Goal: Use online tool/utility

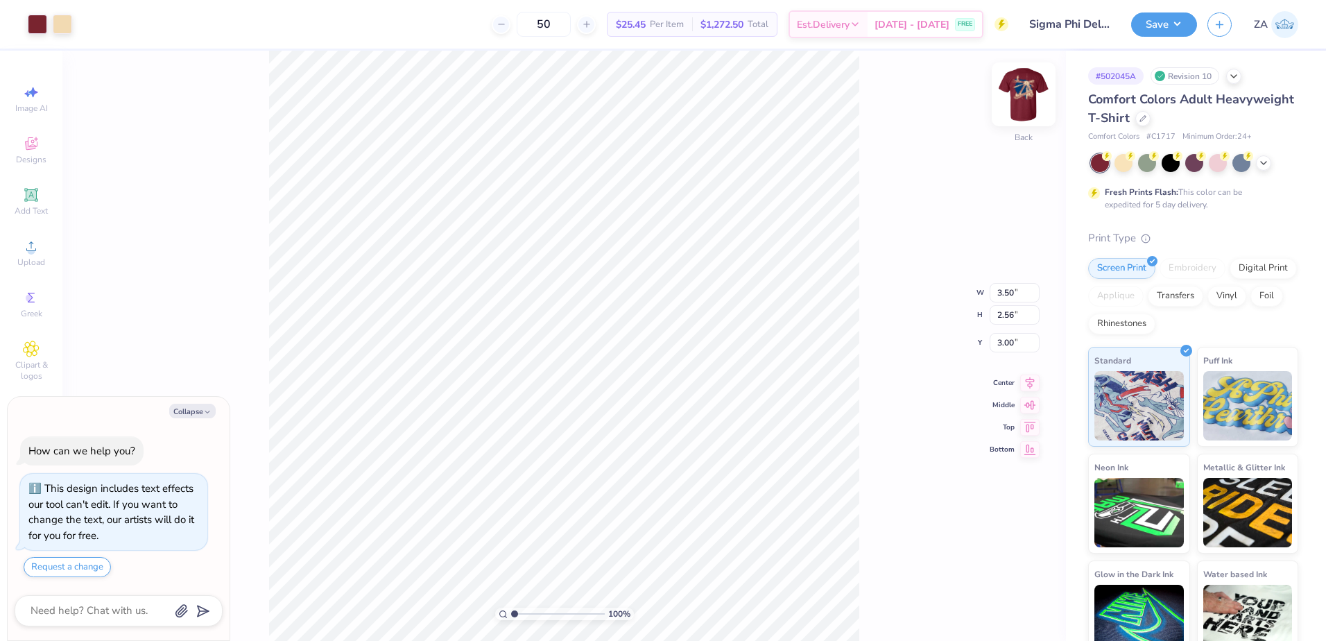
click at [1013, 87] on img at bounding box center [1023, 94] width 55 height 55
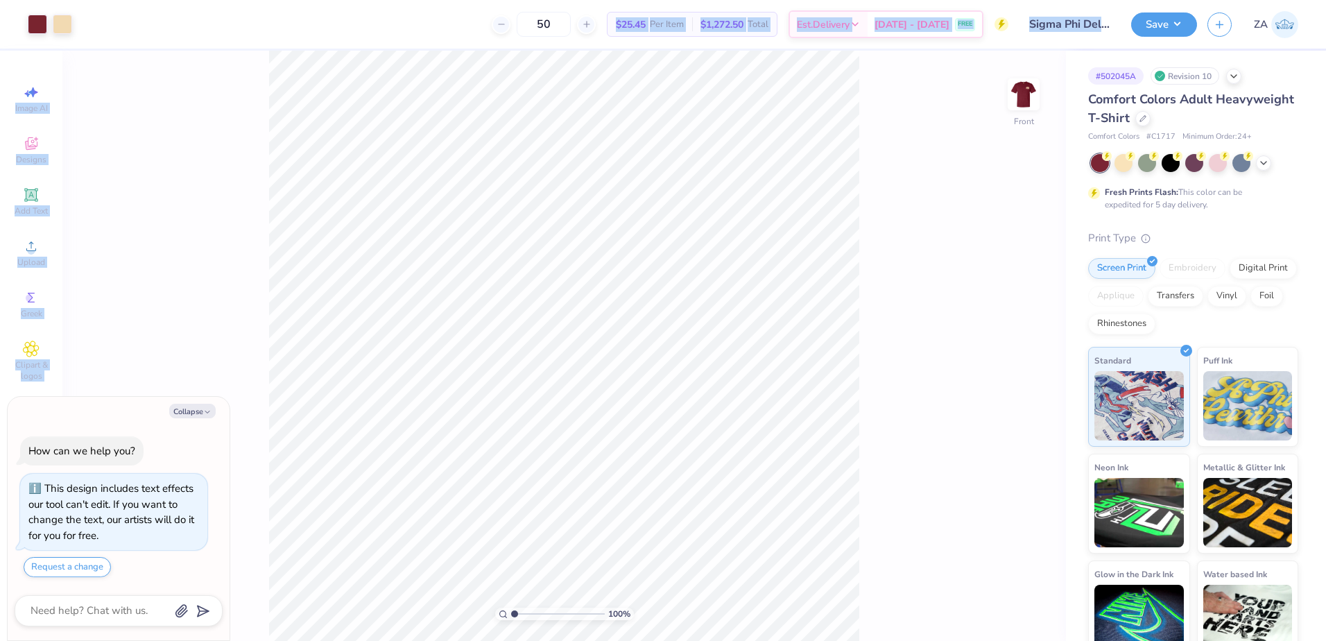
click at [789, 514] on div "Art colors 50 $25.45 Per Item $1,272.50 Total Est. Delivery [DATE] - [DATE] FRE…" at bounding box center [663, 320] width 1326 height 641
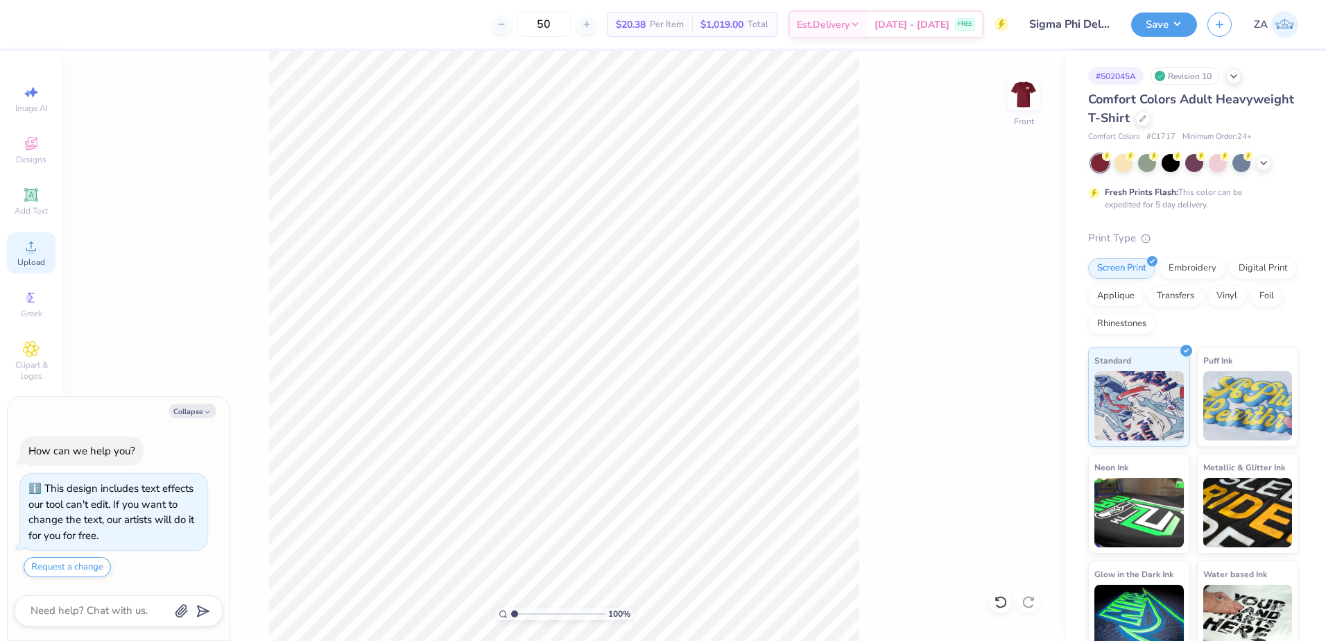
click at [46, 255] on div "Upload" at bounding box center [31, 252] width 49 height 41
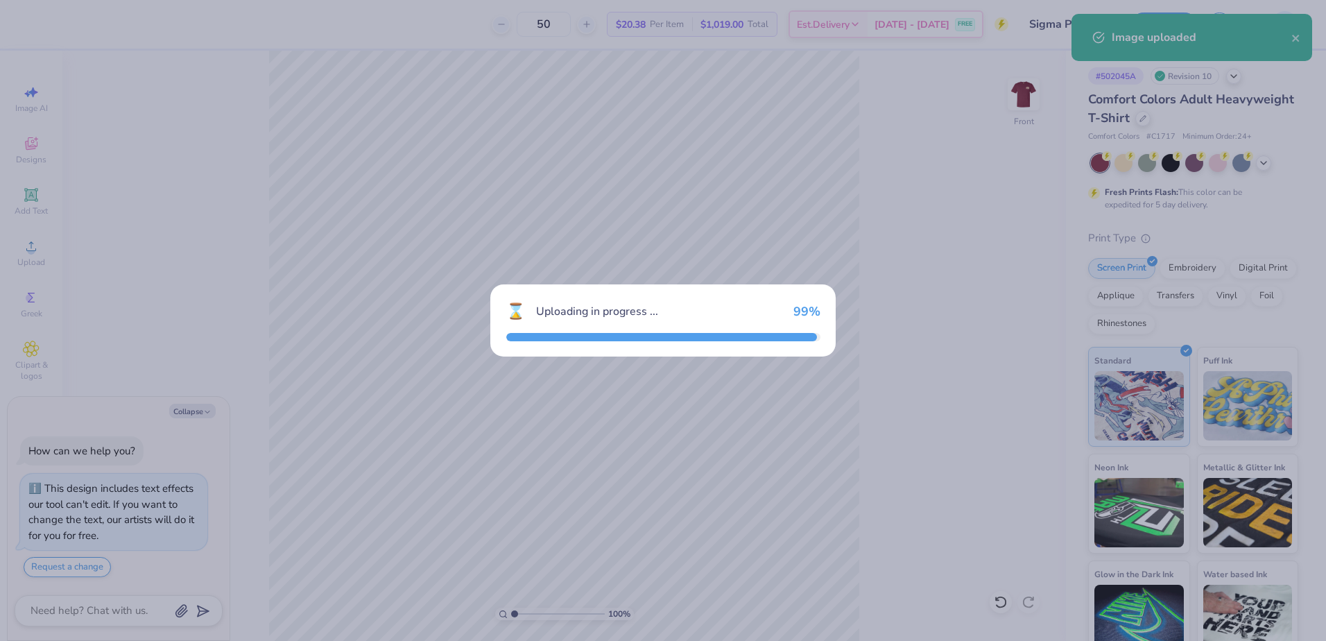
type textarea "x"
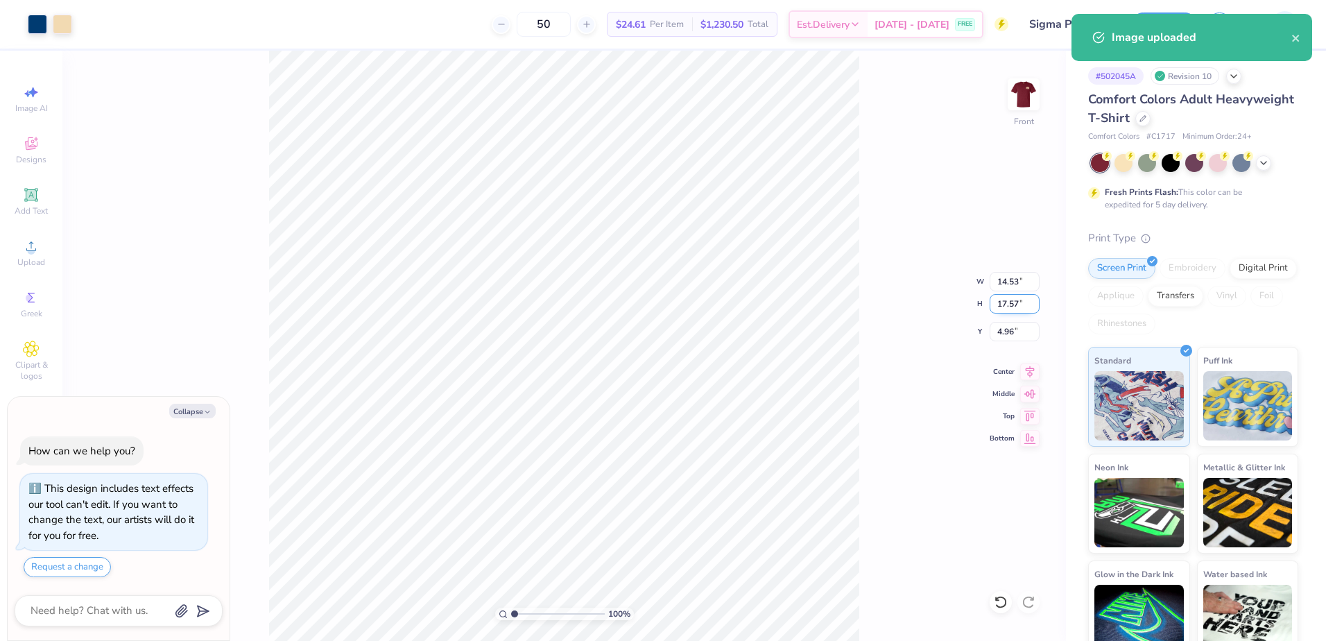
drag, startPoint x: 1002, startPoint y: 304, endPoint x: 1022, endPoint y: 307, distance: 19.6
click at [1022, 307] on input "17.57" at bounding box center [1015, 303] width 50 height 19
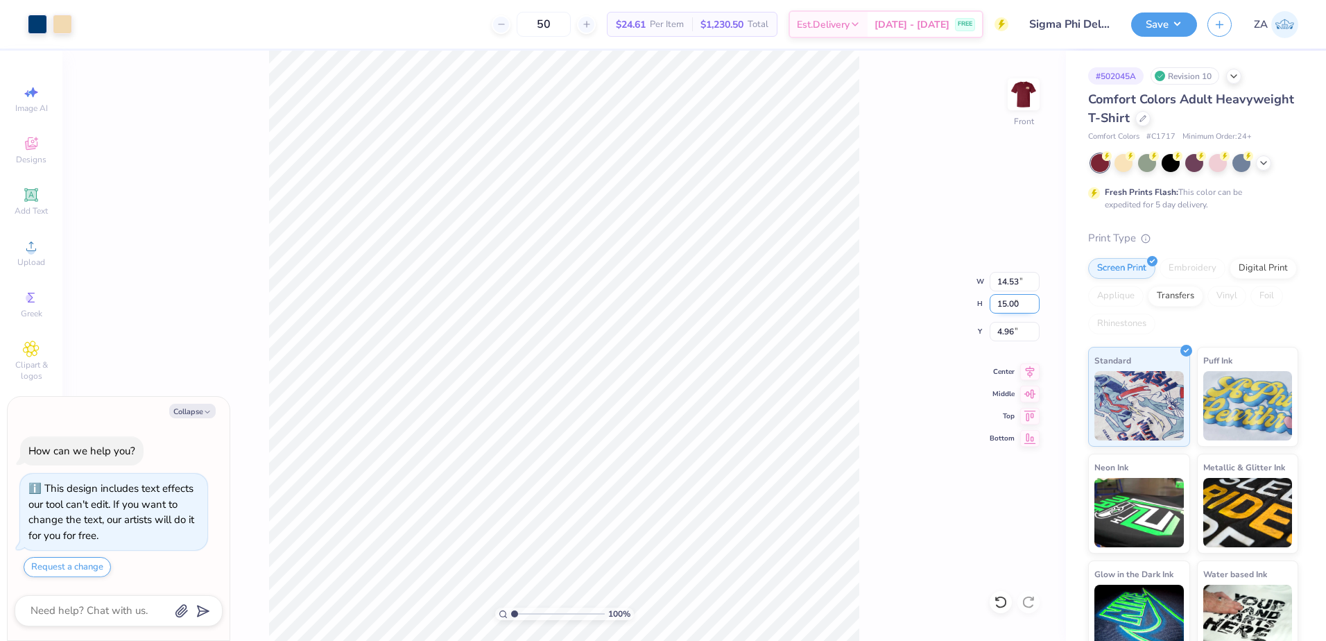
type input "15.00"
type textarea "x"
type input "12.41"
click at [1019, 331] on input "6.25" at bounding box center [1015, 331] width 50 height 19
type input "3.00"
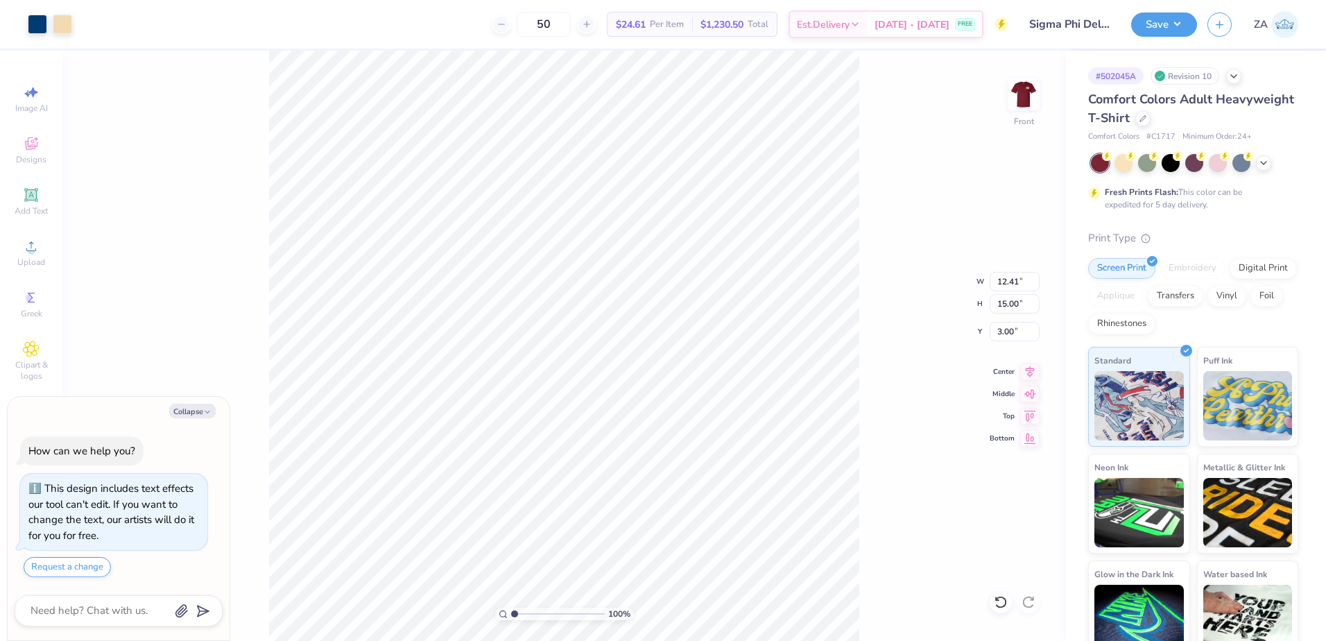
click at [1004, 105] on div "100 % Front W 12.41 12.41 " H 15.00 15.00 " Y 3.00 3.00 " Center Middle Top Bot…" at bounding box center [564, 346] width 1004 height 590
click at [1021, 100] on img at bounding box center [1023, 94] width 55 height 55
click at [1135, 37] on div "Save ZA" at bounding box center [1228, 24] width 195 height 49
click at [1140, 32] on button "Save" at bounding box center [1164, 22] width 66 height 24
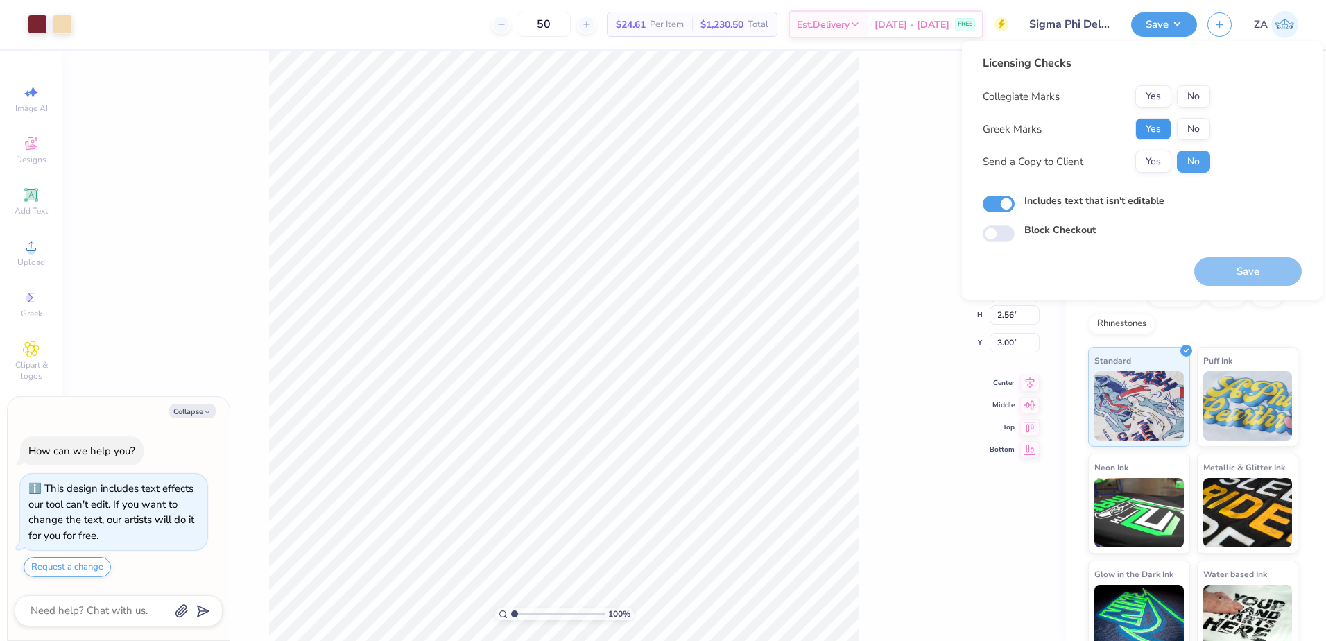
click at [1137, 130] on button "Yes" at bounding box center [1153, 129] width 36 height 22
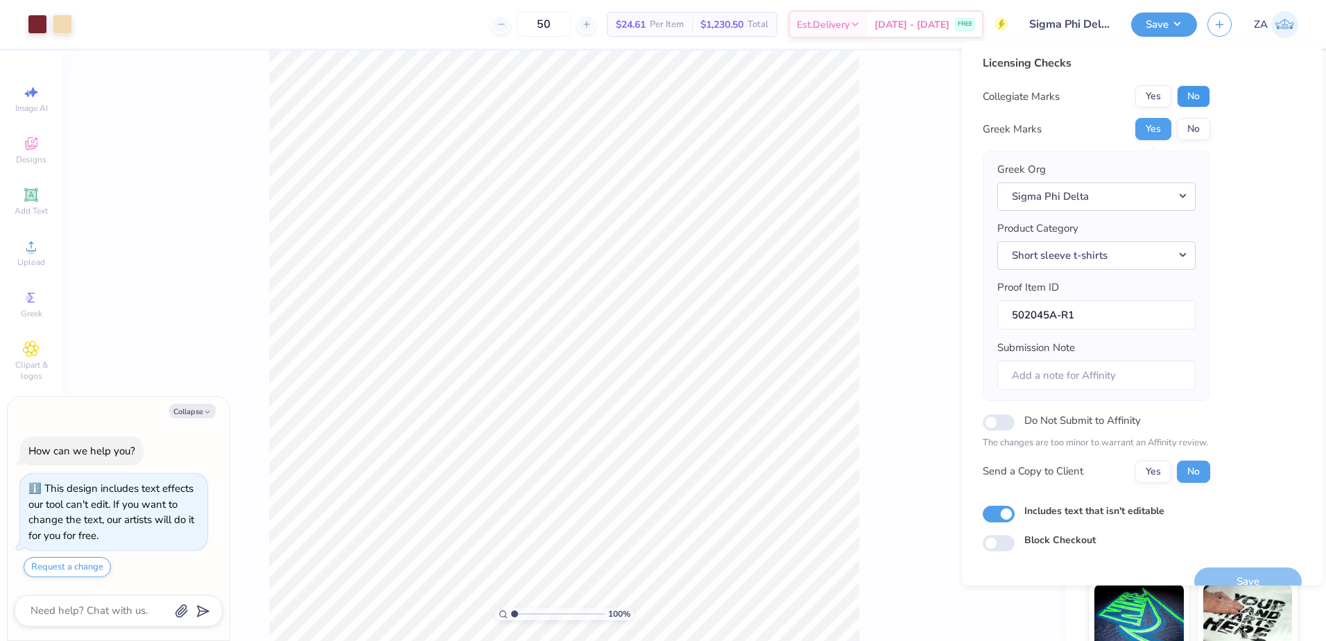
click at [1194, 91] on button "No" at bounding box center [1193, 96] width 33 height 22
click at [1247, 574] on button "Save" at bounding box center [1248, 581] width 108 height 28
click at [1154, 97] on button "Yes" at bounding box center [1153, 96] width 36 height 22
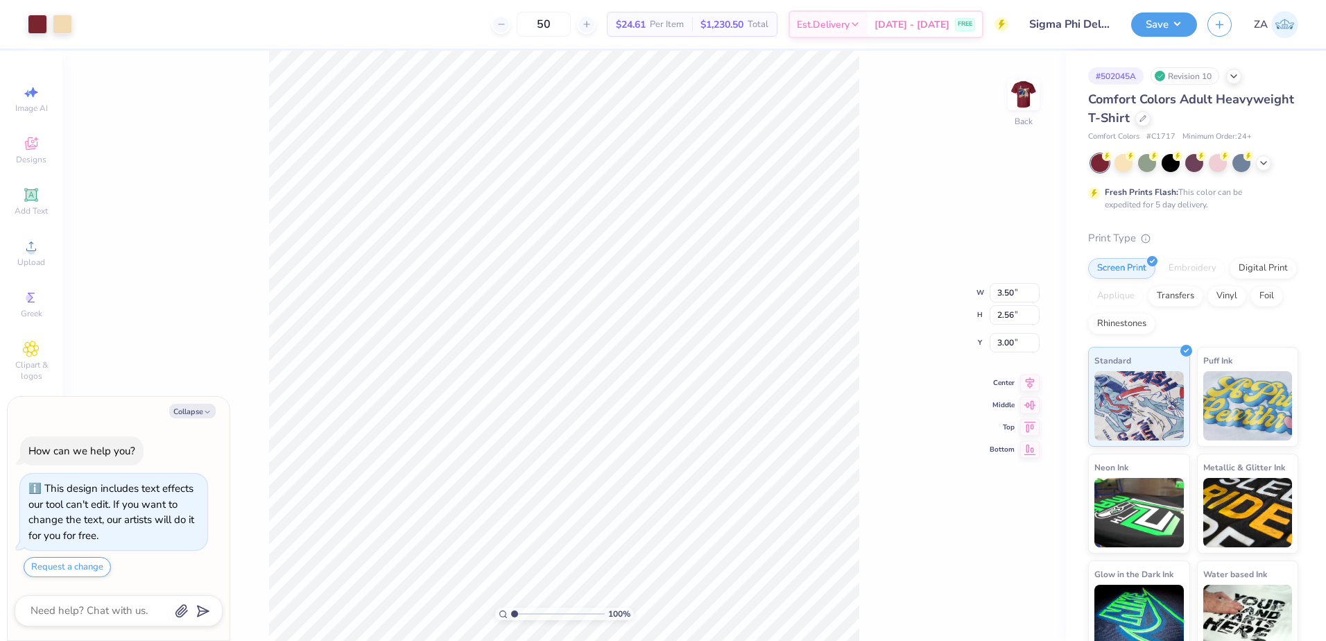
click at [1190, 10] on div "Save ZA" at bounding box center [1228, 24] width 195 height 49
click at [1187, 15] on button "Save" at bounding box center [1164, 22] width 66 height 24
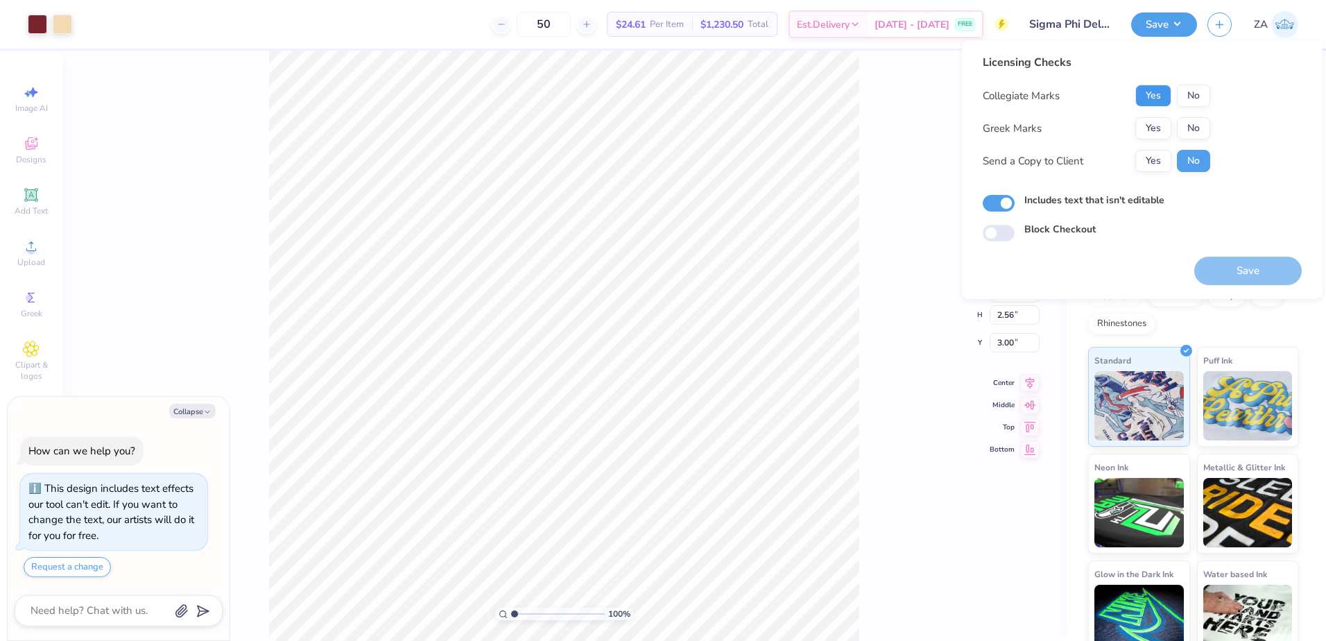
click at [1157, 89] on button "Yes" at bounding box center [1153, 96] width 36 height 22
click at [1153, 126] on button "Yes" at bounding box center [1153, 128] width 36 height 22
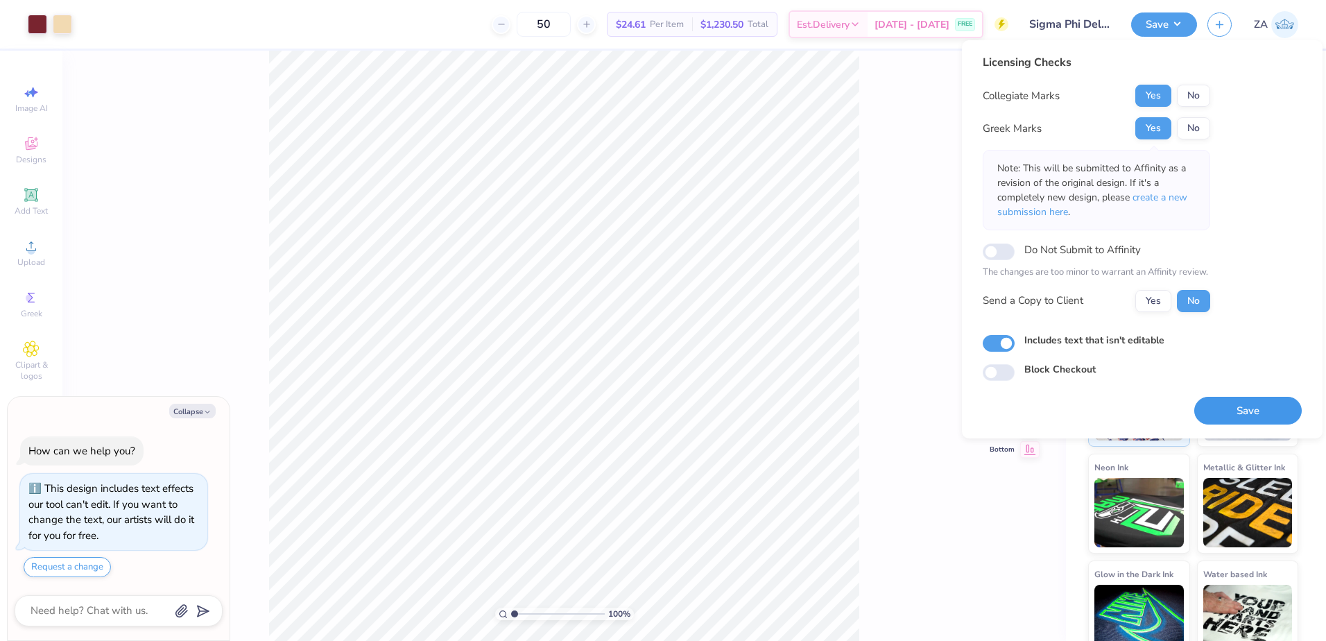
click at [1275, 404] on button "Save" at bounding box center [1248, 411] width 108 height 28
type textarea "x"
